Goal: Book appointment/travel/reservation

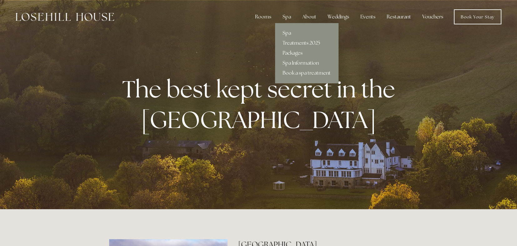
click at [292, 43] on link "Treatments 2025" at bounding box center [306, 43] width 63 height 10
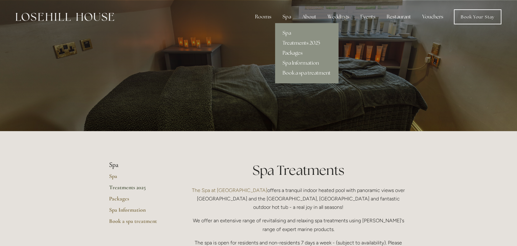
click at [293, 55] on link "Packages" at bounding box center [306, 53] width 63 height 10
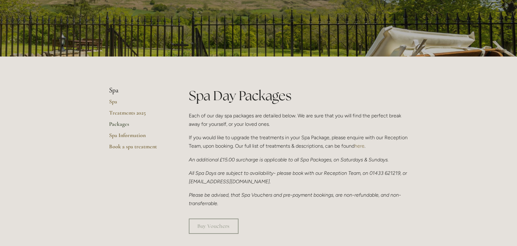
scroll to position [65, 0]
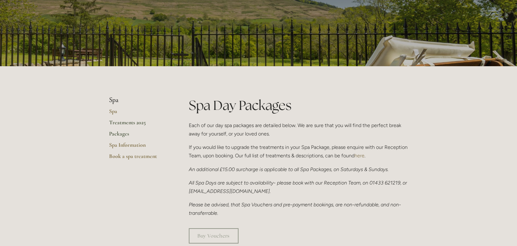
click at [121, 123] on link "Treatments 2025" at bounding box center [139, 124] width 60 height 11
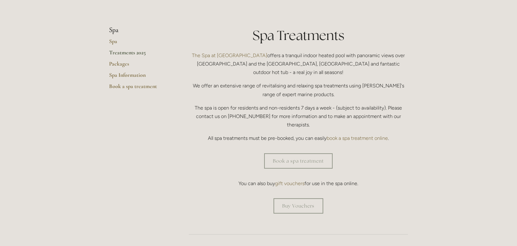
scroll to position [135, 0]
click at [291, 154] on link "Book a spa treatment" at bounding box center [298, 161] width 68 height 15
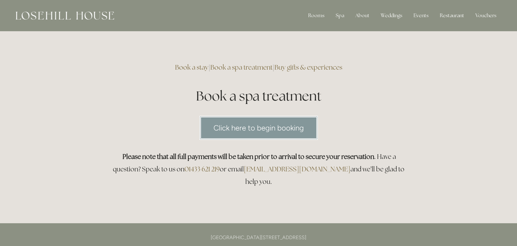
click at [247, 126] on link "Click here to begin booking" at bounding box center [258, 128] width 118 height 24
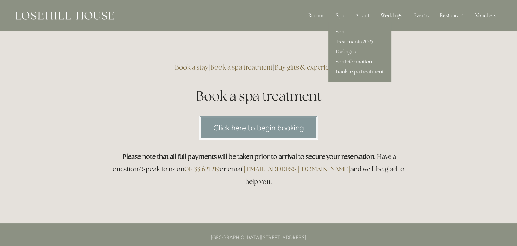
click at [342, 15] on div "Spa" at bounding box center [339, 15] width 18 height 12
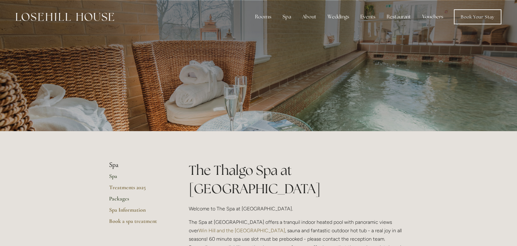
click at [116, 199] on link "Packages" at bounding box center [139, 200] width 60 height 11
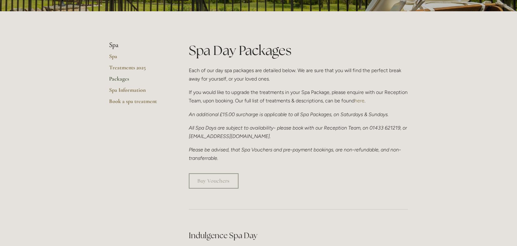
scroll to position [118, 0]
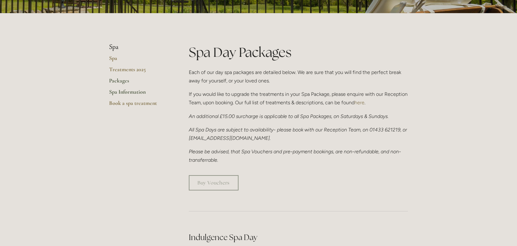
click at [136, 90] on link "Spa Information" at bounding box center [139, 93] width 60 height 11
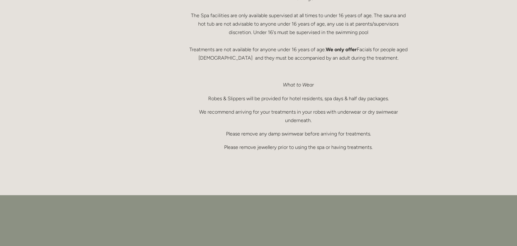
scroll to position [441, 0]
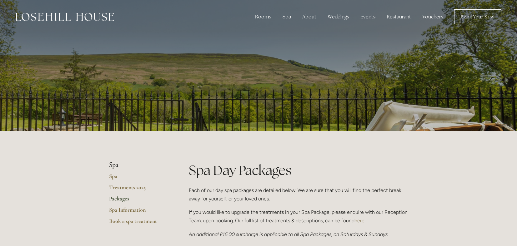
scroll to position [65, 0]
